Goal: Transaction & Acquisition: Purchase product/service

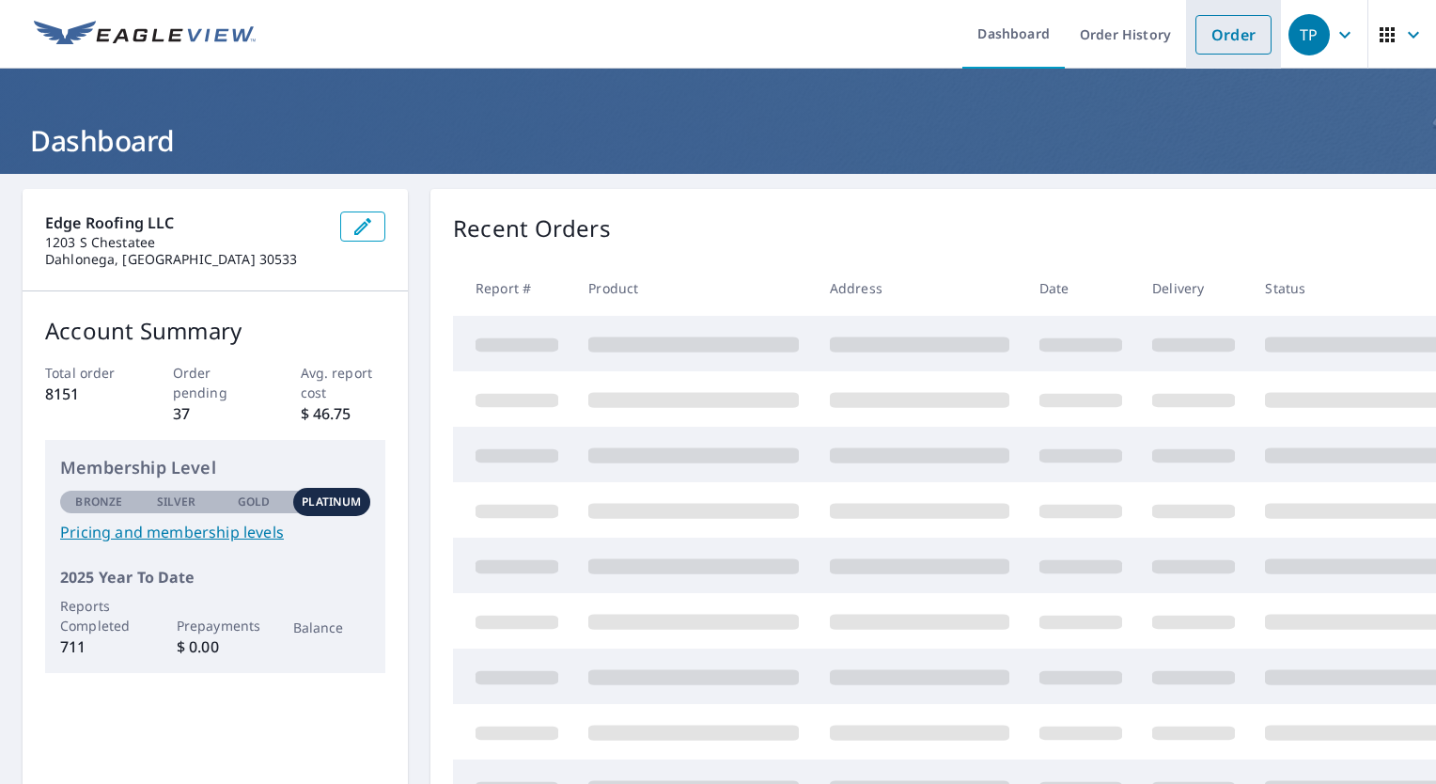
click at [1201, 38] on link "Order" at bounding box center [1233, 34] width 76 height 39
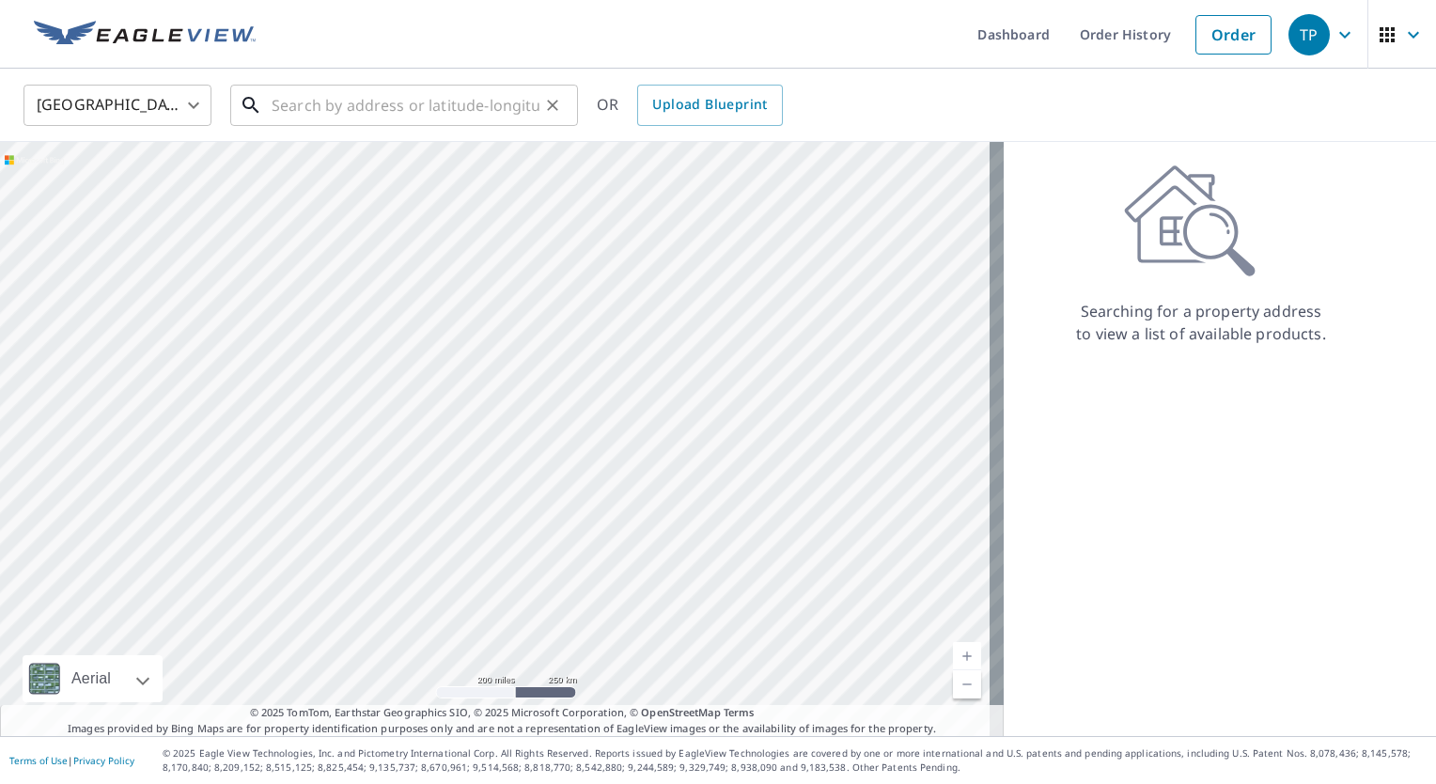
click at [348, 104] on input "text" at bounding box center [406, 105] width 268 height 53
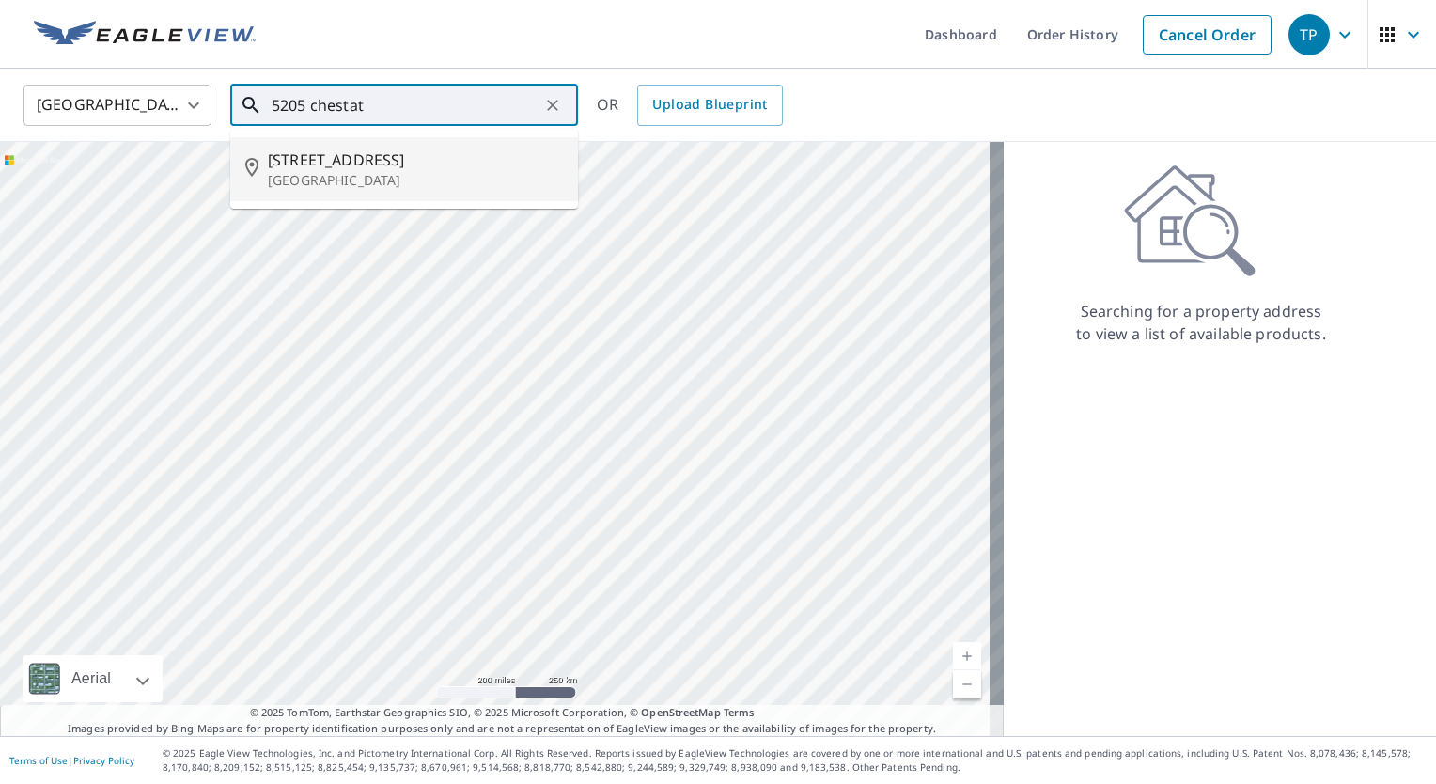
click at [341, 166] on span "[STREET_ADDRESS]" at bounding box center [415, 159] width 295 height 23
type input "[STREET_ADDRESS]"
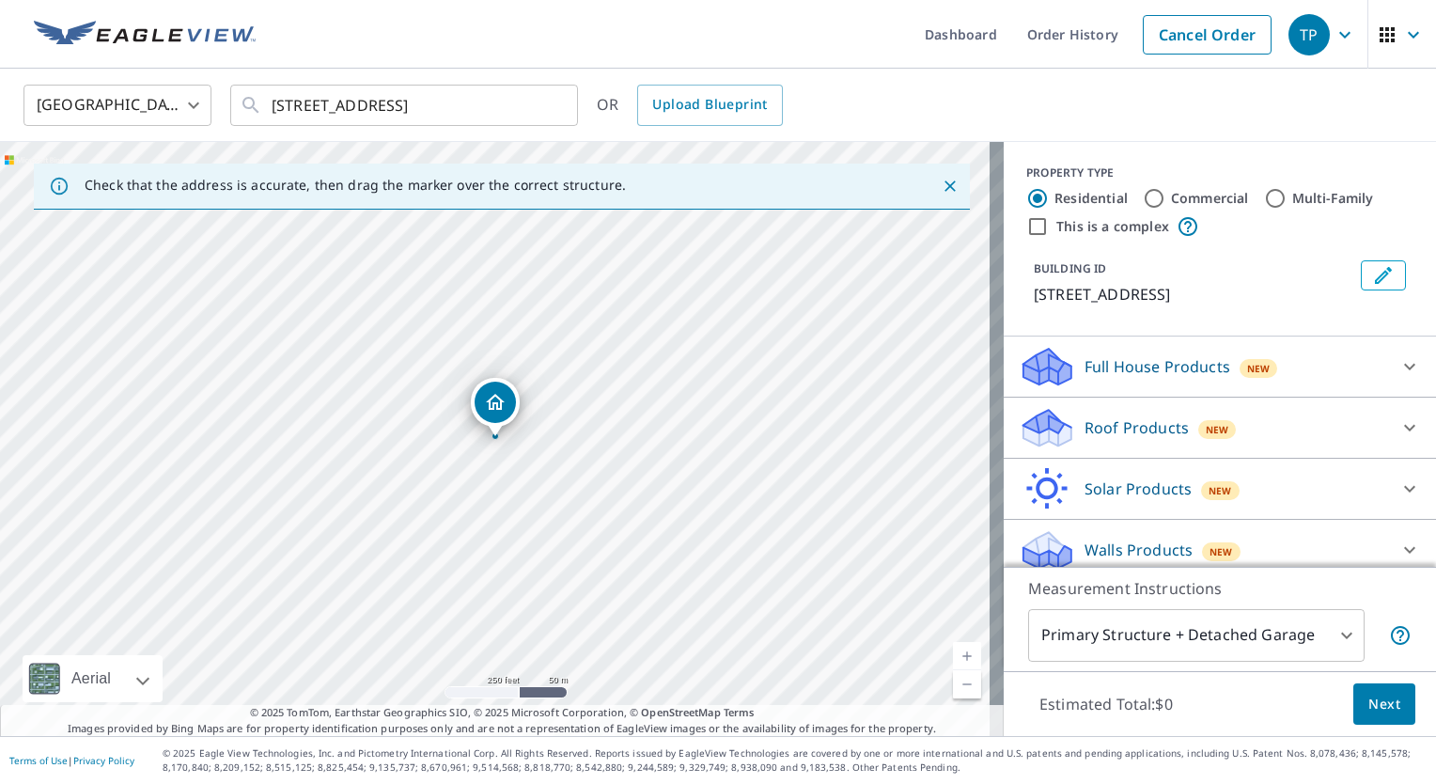
click at [955, 655] on link "Current Level 17, Zoom In" at bounding box center [967, 656] width 28 height 28
click at [955, 655] on link "Current Level 18, Zoom In" at bounding box center [967, 656] width 28 height 28
click at [955, 655] on link "Current Level 19, Zoom In" at bounding box center [967, 656] width 28 height 28
click at [1328, 450] on div "Roof Products New" at bounding box center [1203, 428] width 368 height 44
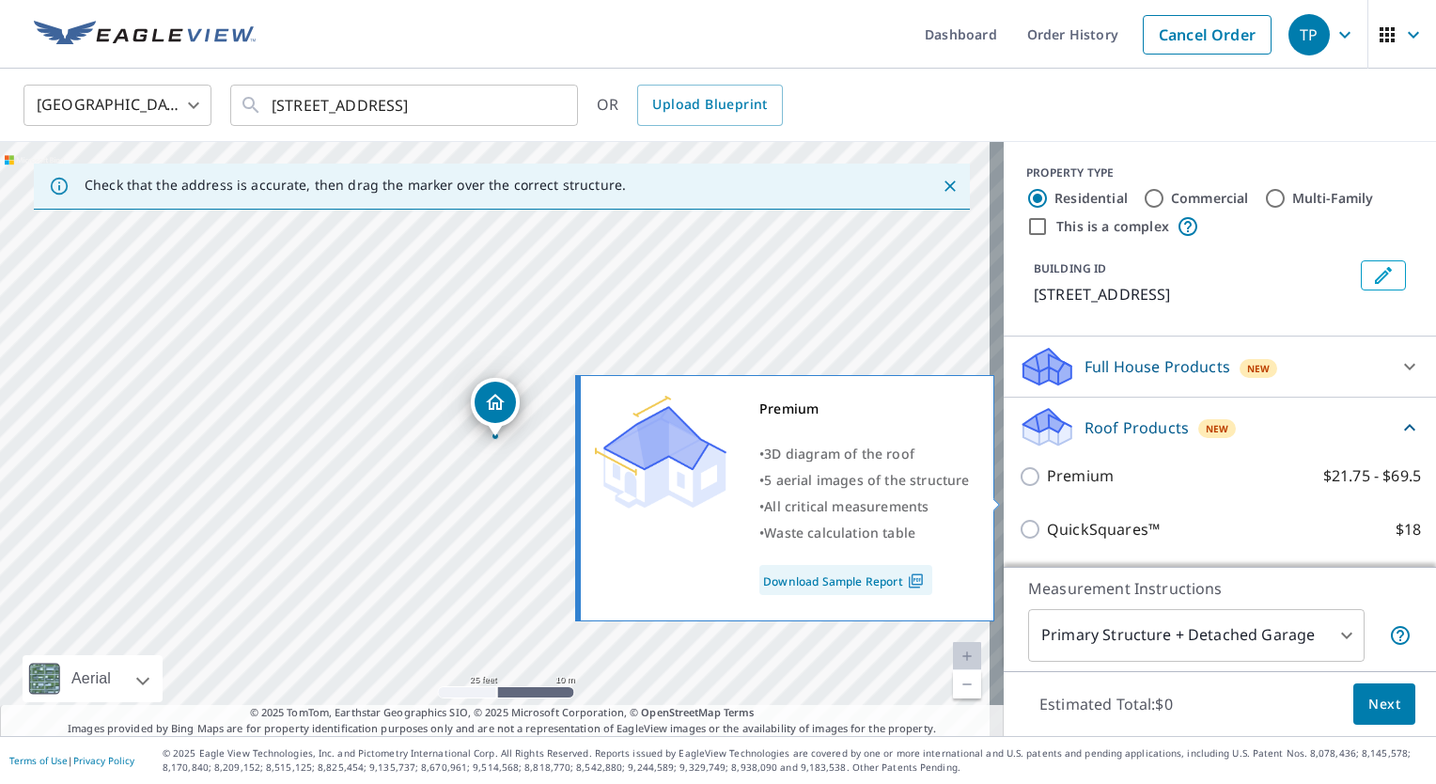
click at [1019, 488] on input "Premium $21.75 - $69.5" at bounding box center [1033, 476] width 28 height 23
checkbox input "true"
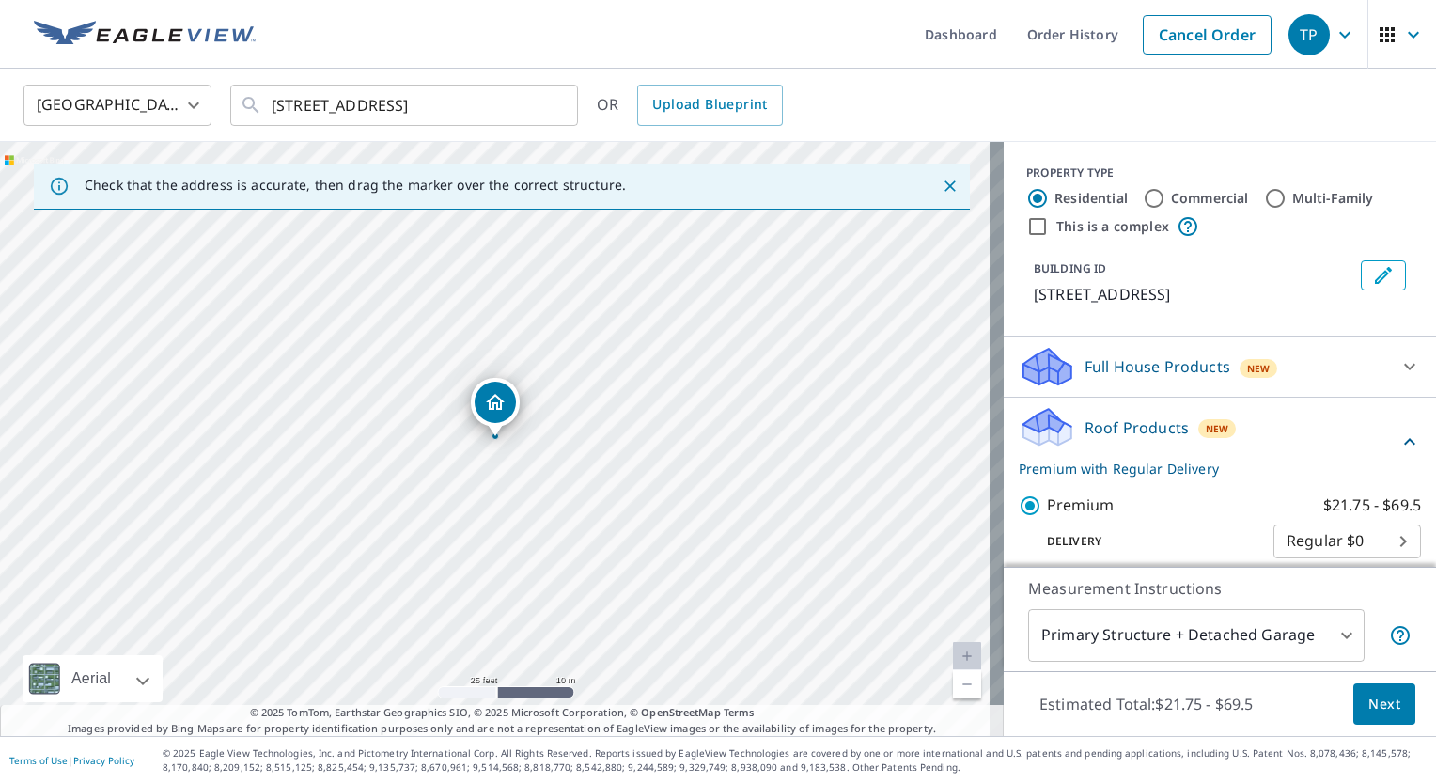
click at [1376, 699] on span "Next" at bounding box center [1384, 704] width 32 height 23
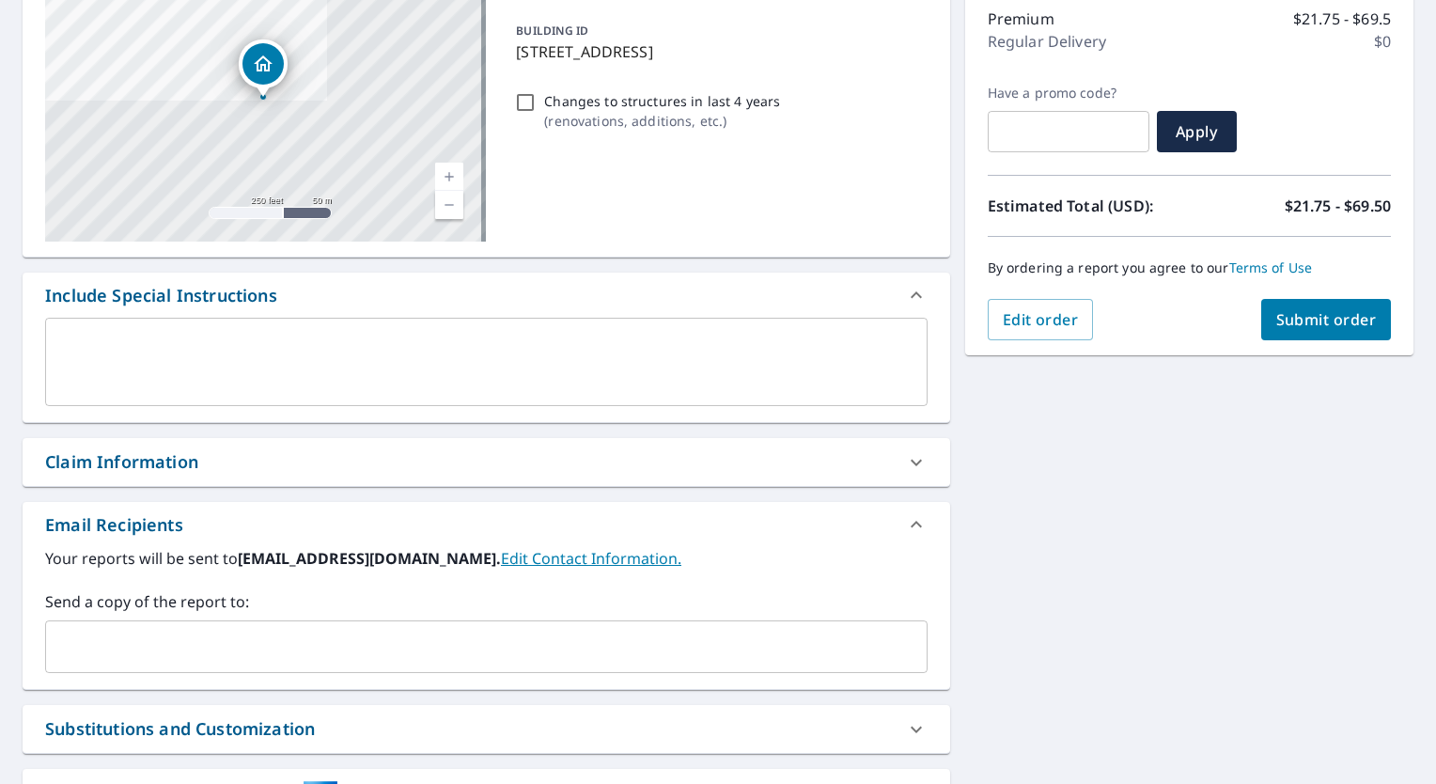
scroll to position [248, 0]
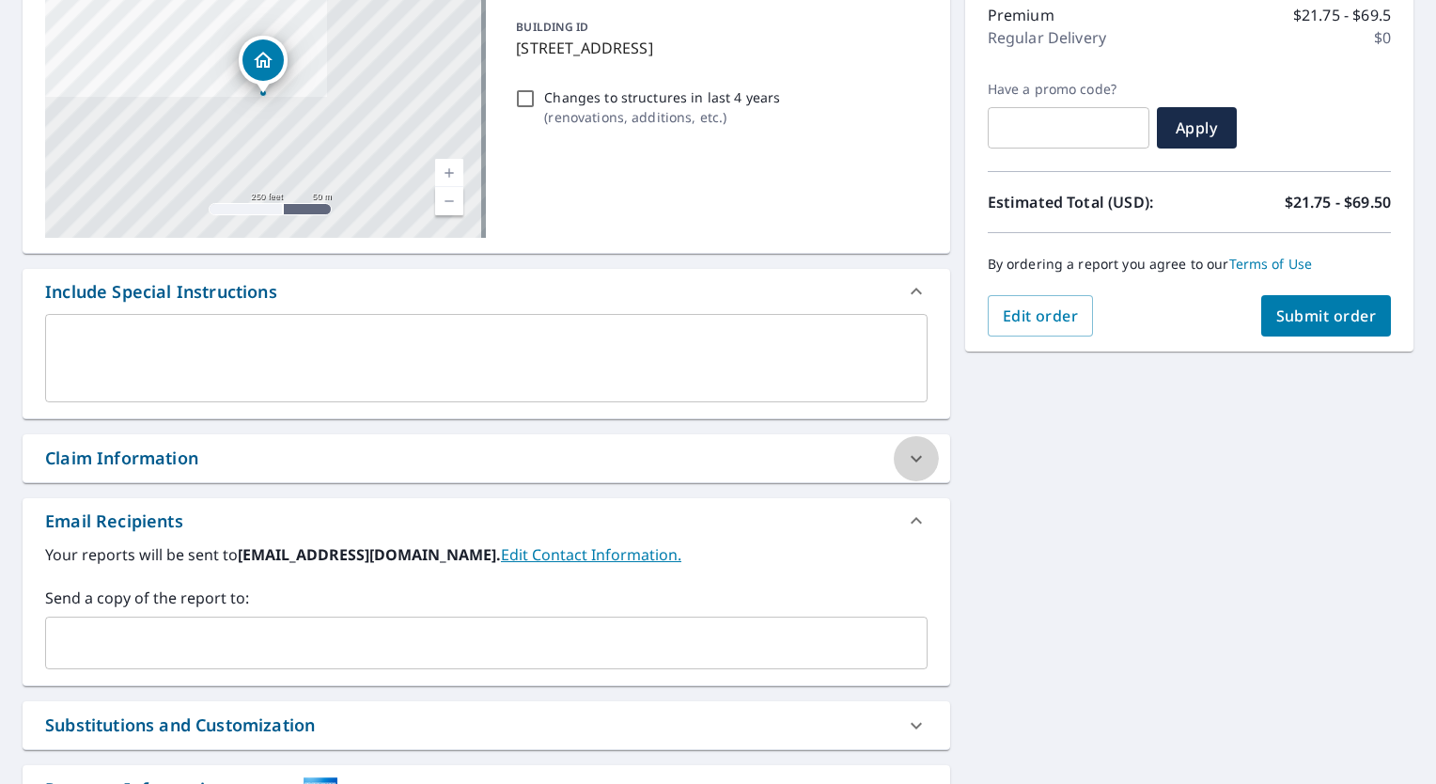
click at [897, 470] on div at bounding box center [916, 458] width 45 height 45
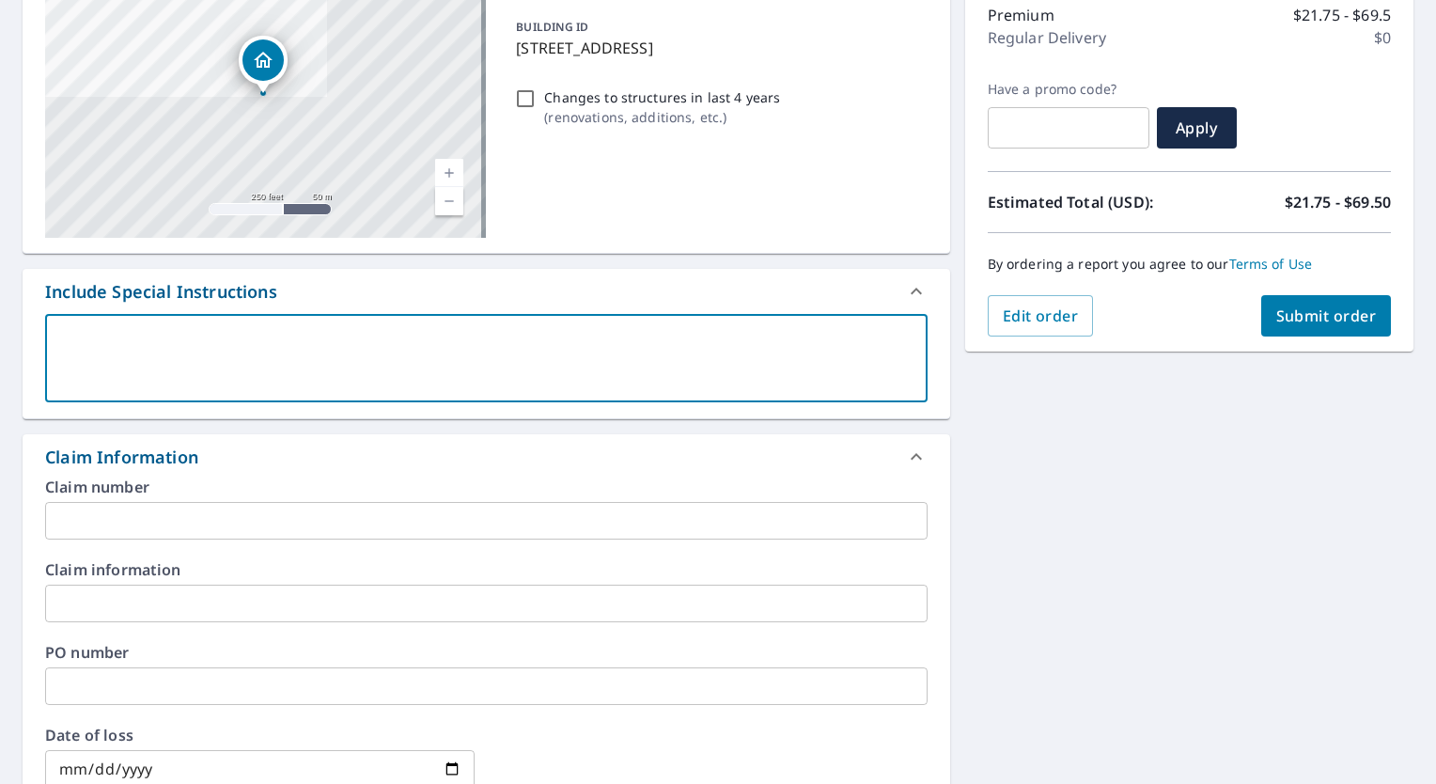
click at [510, 375] on textarea at bounding box center [486, 359] width 856 height 54
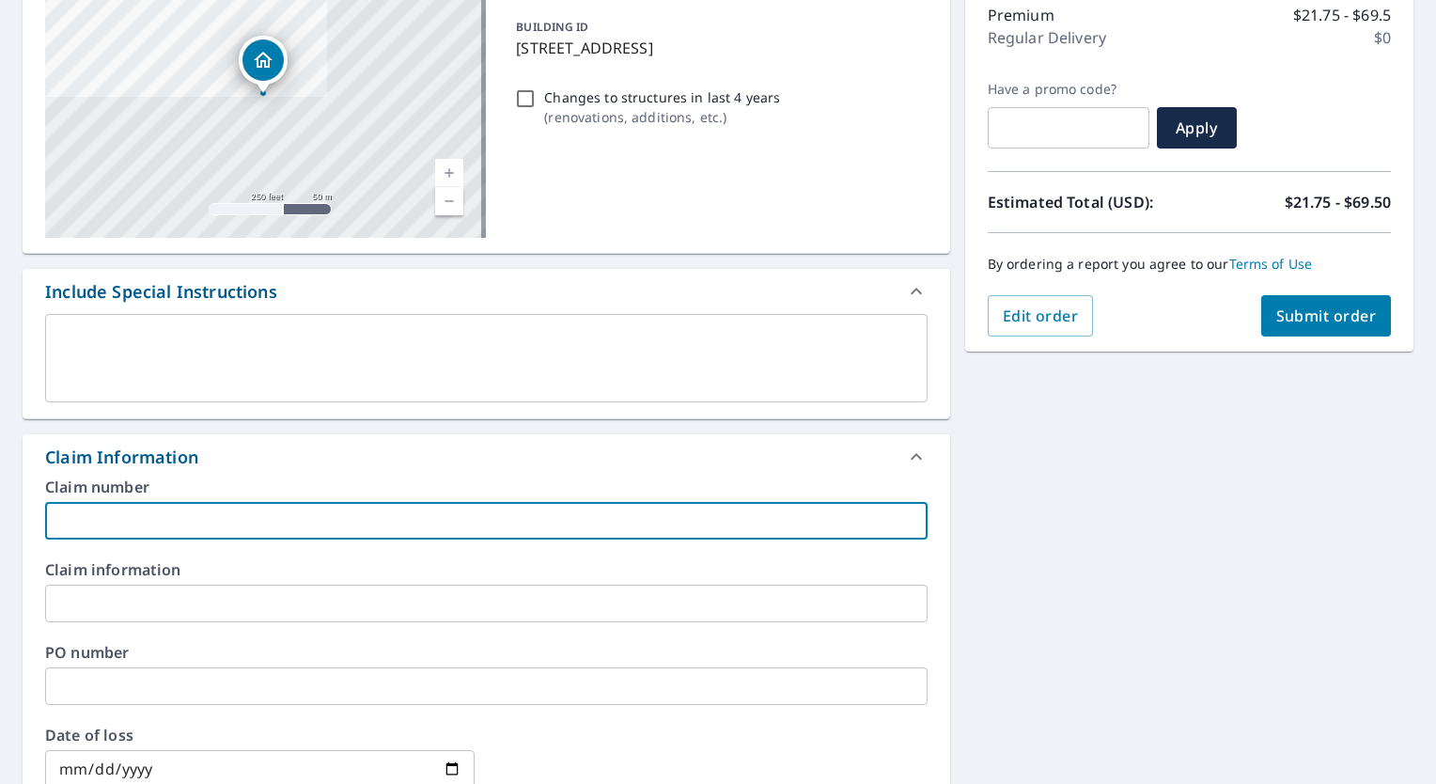
click at [388, 517] on input "text" at bounding box center [486, 521] width 882 height 38
type input "[PERSON_NAME]"
click at [490, 628] on div "Claim number [PERSON_NAME] ​ Claim information ​ PO number ​ Date of loss ​ Cat…" at bounding box center [487, 682] width 928 height 407
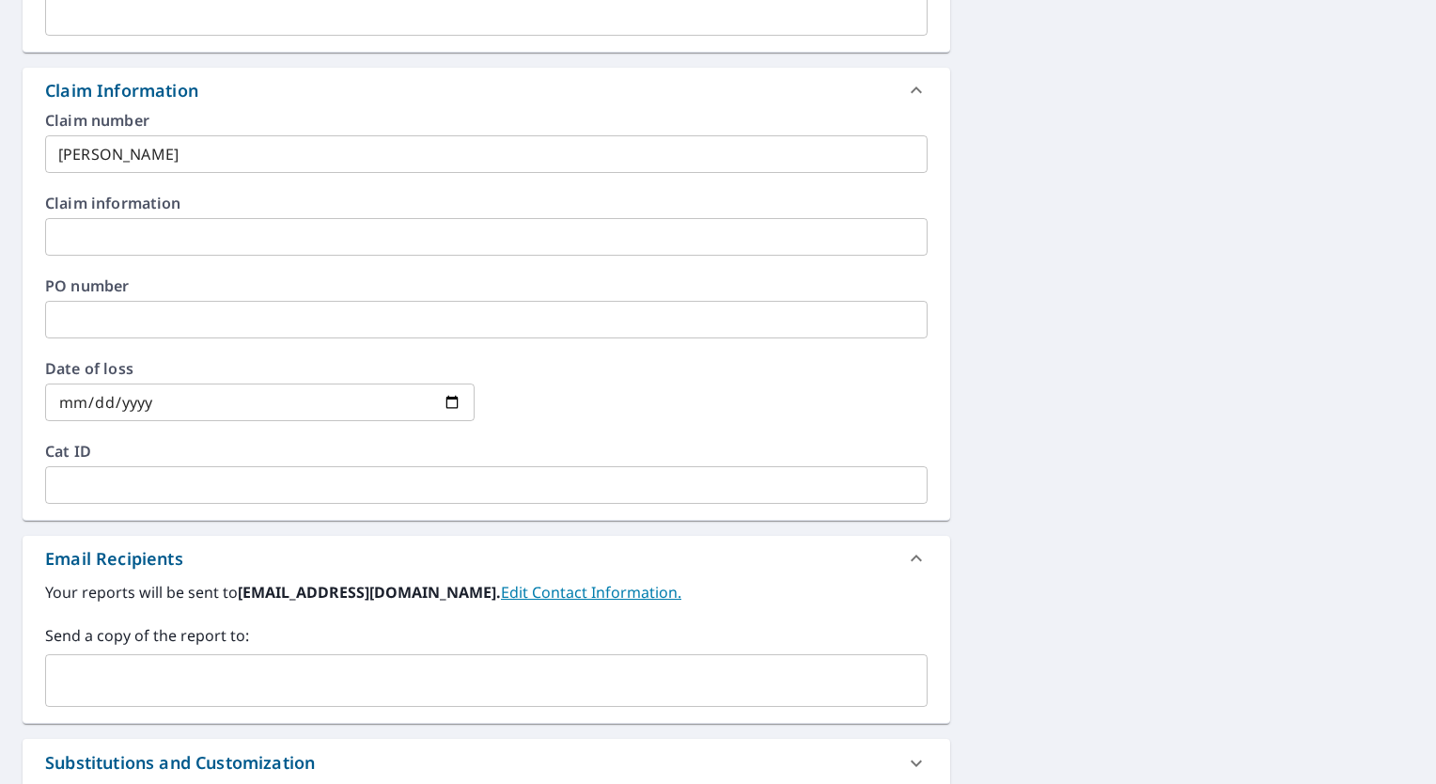
scroll to position [631, 0]
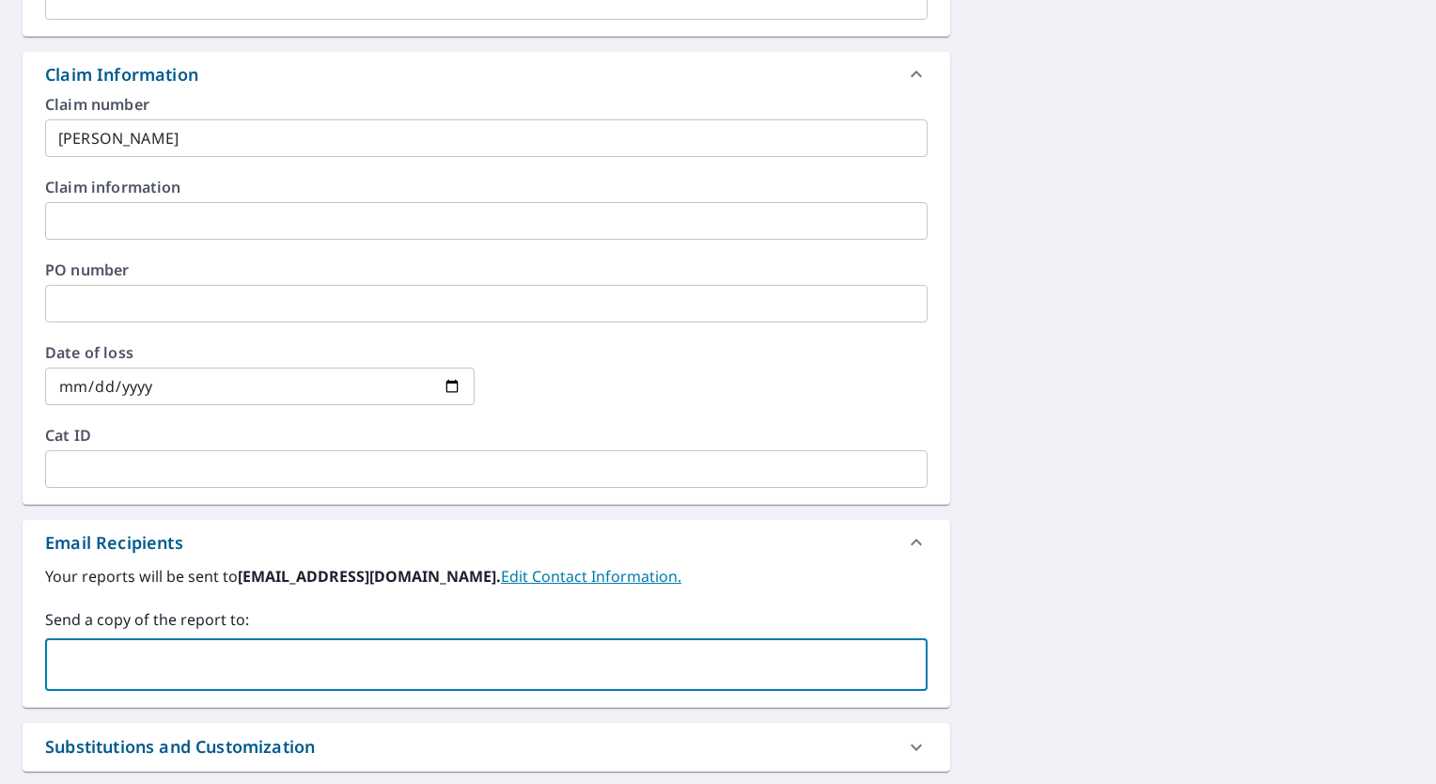
click at [359, 653] on input "text" at bounding box center [472, 665] width 837 height 36
type input "[PERSON_NAME][EMAIL_ADDRESS][DOMAIN_NAME]"
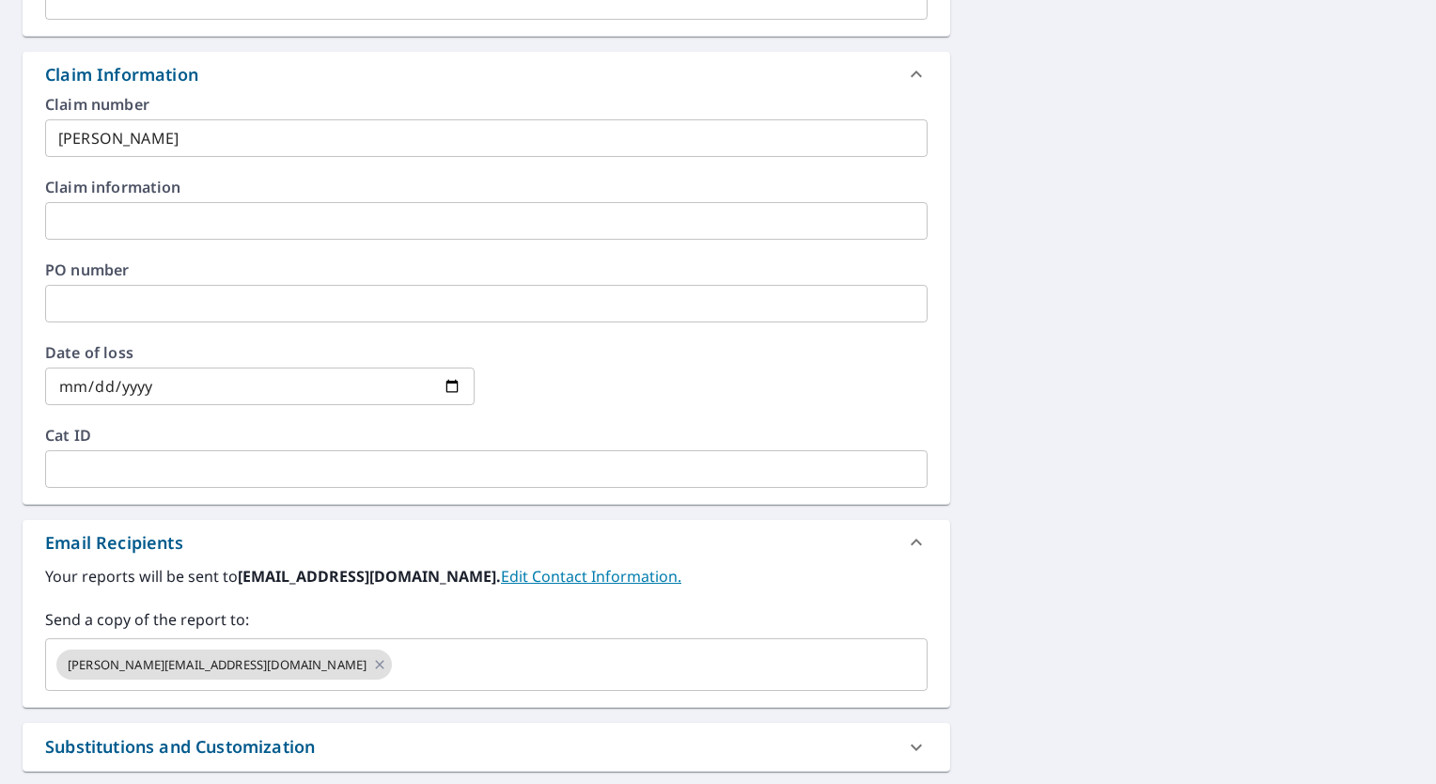
click at [692, 600] on div "Your reports will be sent to [EMAIL_ADDRESS][DOMAIN_NAME]. Edit Contact Informa…" at bounding box center [486, 628] width 882 height 126
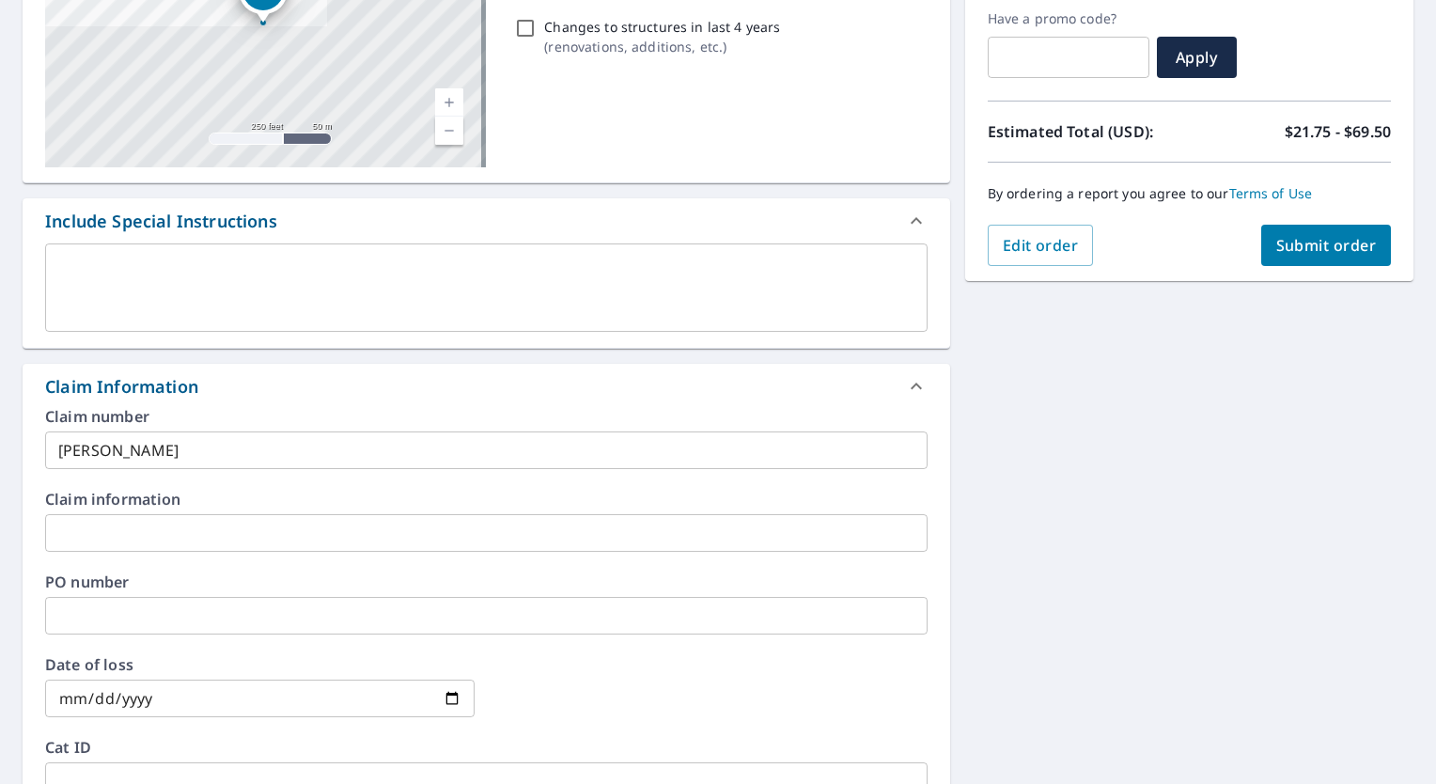
scroll to position [320, 0]
click at [1334, 253] on span "Submit order" at bounding box center [1326, 244] width 101 height 21
